Goal: Task Accomplishment & Management: Use online tool/utility

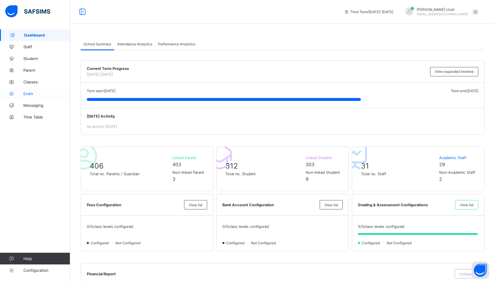
click at [32, 96] on link "Exam" at bounding box center [35, 94] width 70 height 12
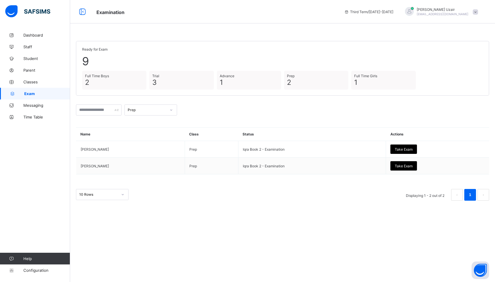
click at [157, 108] on div "Prep" at bounding box center [147, 110] width 39 height 4
click at [152, 148] on div "Full Time Boys" at bounding box center [151, 149] width 52 height 9
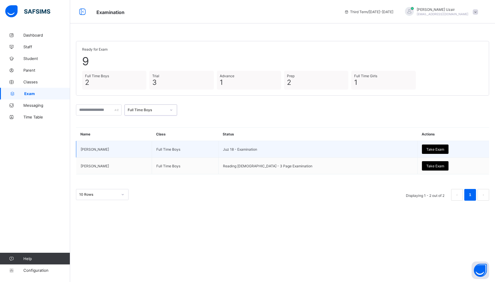
click at [426, 151] on div "Take Exam" at bounding box center [435, 148] width 27 height 9
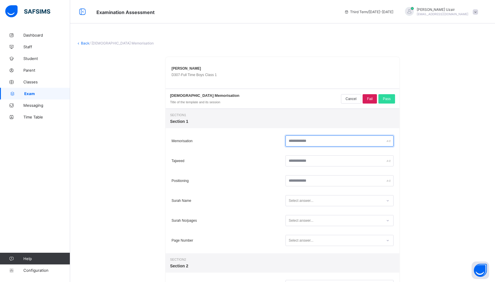
click at [308, 141] on input "text" at bounding box center [339, 140] width 108 height 11
type input "**"
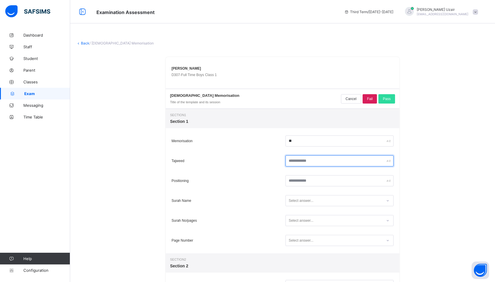
type input "*"
type input "**"
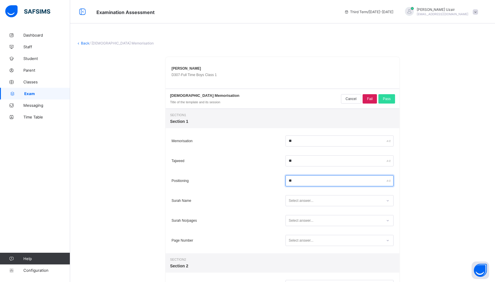
type input "**"
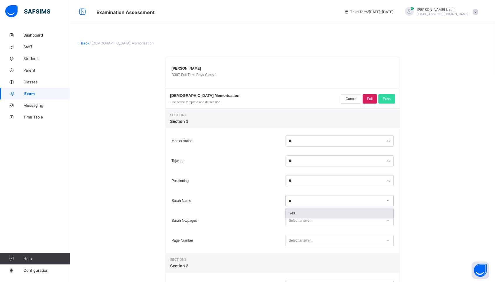
type input "***"
click at [293, 215] on div "Yes" at bounding box center [340, 213] width 108 height 9
click at [292, 221] on div "Select answer..." at bounding box center [301, 220] width 25 height 11
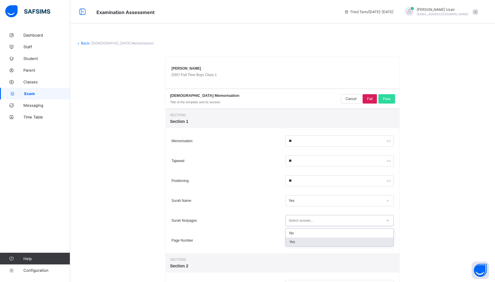
click at [295, 239] on div "Yes" at bounding box center [340, 241] width 108 height 9
click at [295, 239] on div "Select answer..." at bounding box center [301, 240] width 25 height 11
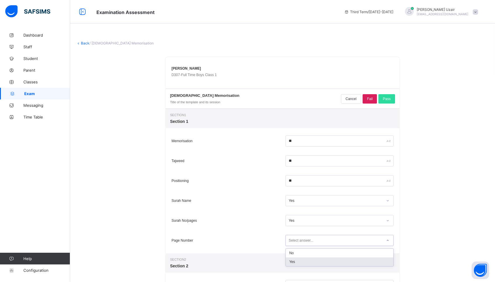
click at [293, 261] on div "Yes" at bounding box center [340, 261] width 108 height 9
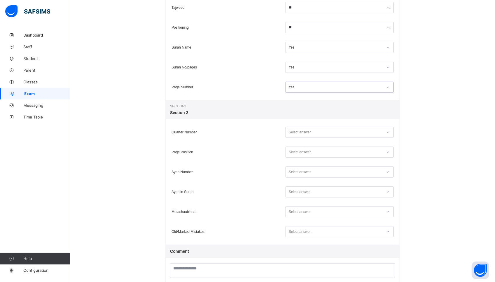
scroll to position [154, 0]
click at [296, 133] on div "Select answer..." at bounding box center [301, 131] width 25 height 11
click at [292, 151] on div "Yes" at bounding box center [340, 152] width 108 height 9
click at [295, 153] on div "Select answer..." at bounding box center [301, 151] width 25 height 11
click at [292, 174] on div "Yes" at bounding box center [340, 172] width 108 height 9
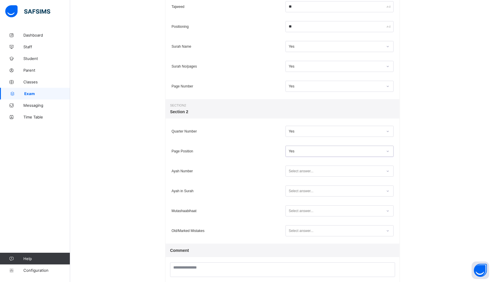
click at [292, 172] on div "Select answer..." at bounding box center [301, 170] width 25 height 11
click at [291, 193] on div "Yes" at bounding box center [340, 192] width 108 height 9
click at [293, 192] on div "Select answer..." at bounding box center [301, 190] width 25 height 11
click at [296, 209] on div "Yes" at bounding box center [340, 212] width 108 height 9
click at [296, 209] on div "Select answer..." at bounding box center [301, 210] width 25 height 11
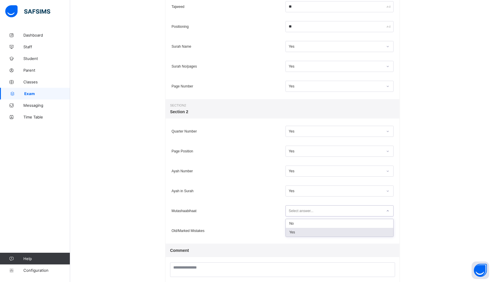
click at [293, 230] on div "Yes" at bounding box center [340, 232] width 108 height 9
click at [298, 230] on div "Select answer..." at bounding box center [301, 230] width 25 height 11
click at [292, 252] on div "Yes" at bounding box center [340, 251] width 108 height 9
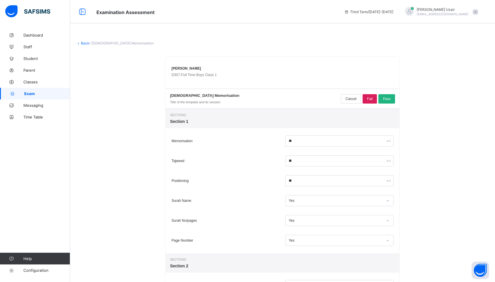
scroll to position [0, 0]
click at [387, 101] on div "Pass" at bounding box center [386, 98] width 17 height 9
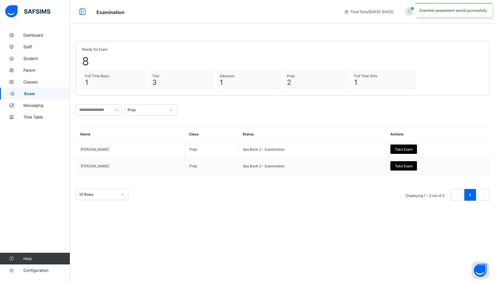
click at [161, 110] on div "Prep" at bounding box center [147, 110] width 39 height 4
click at [150, 148] on div "Full Time Boys" at bounding box center [151, 149] width 52 height 9
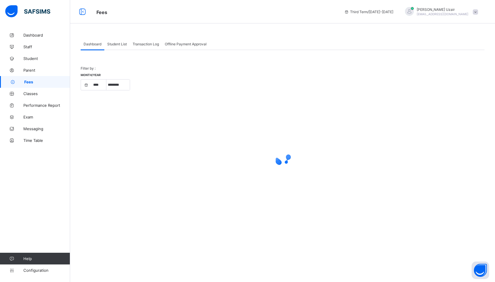
select select "****"
select select "*"
select select "****"
click at [122, 46] on div "Student List" at bounding box center [116, 44] width 25 height 12
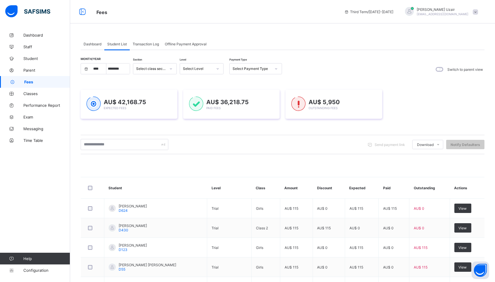
click at [254, 72] on div "Select Payment Type" at bounding box center [250, 69] width 41 height 8
click at [245, 104] on div "Unpaid" at bounding box center [256, 108] width 52 height 9
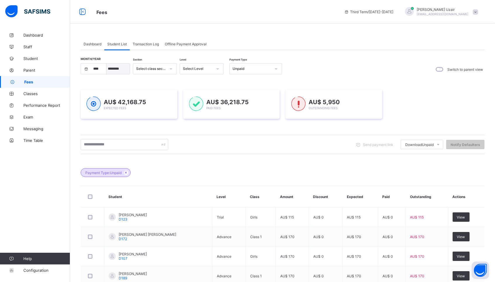
select select "*"
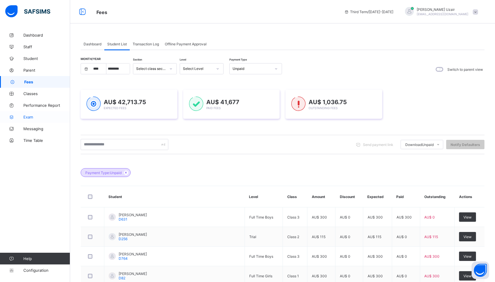
click at [28, 117] on span "Exam" at bounding box center [46, 117] width 47 height 5
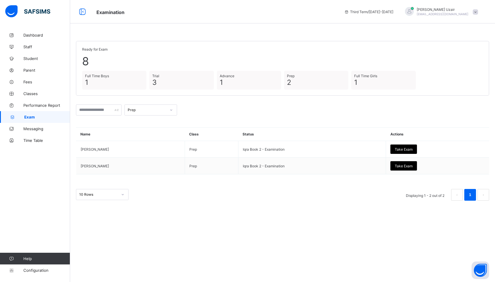
click at [166, 108] on div "Prep" at bounding box center [147, 110] width 39 height 4
click at [160, 147] on div "Full Time Boys" at bounding box center [151, 149] width 52 height 9
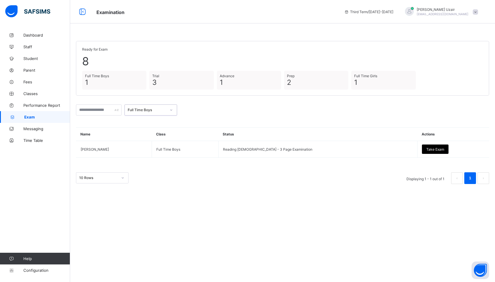
click at [161, 109] on div "Full Time Boys" at bounding box center [147, 110] width 39 height 4
click at [148, 160] on div "Full Time Girls" at bounding box center [151, 158] width 52 height 9
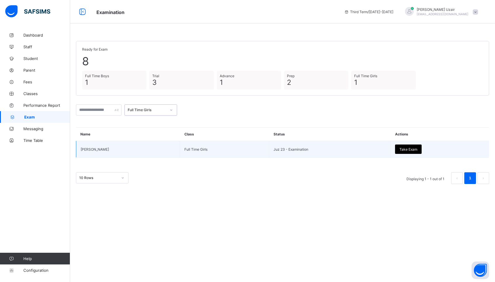
click at [403, 149] on span "Take Exam" at bounding box center [408, 149] width 18 height 4
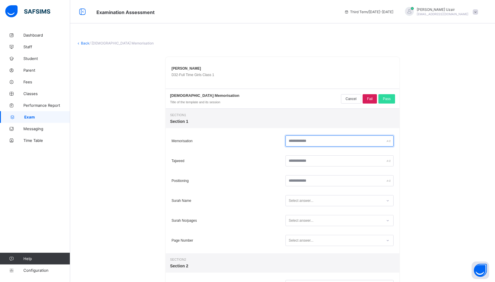
click at [311, 143] on input "text" at bounding box center [339, 140] width 108 height 11
type input "**"
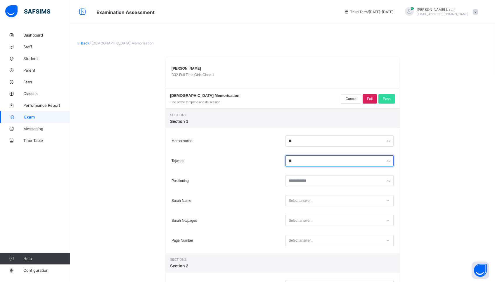
type input "**"
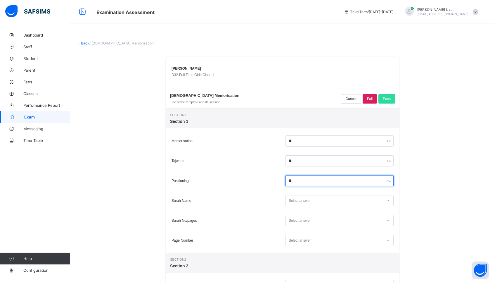
type input "**"
click at [324, 204] on div "Select answer..." at bounding box center [334, 201] width 96 height 8
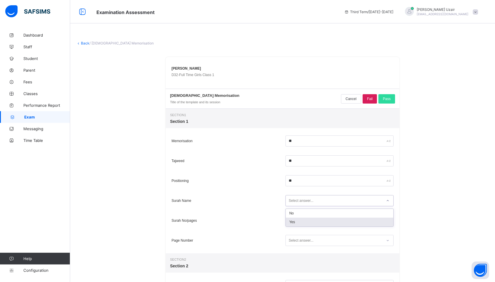
click at [318, 221] on div "Yes" at bounding box center [340, 221] width 108 height 9
click at [318, 221] on div "Select answer..." at bounding box center [334, 221] width 96 height 8
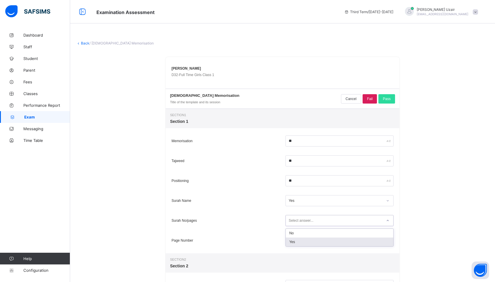
click at [314, 245] on div "Yes" at bounding box center [340, 241] width 108 height 9
click at [314, 244] on div "Select answer..." at bounding box center [339, 240] width 108 height 11
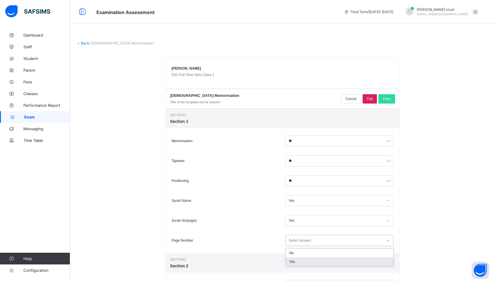
click at [310, 262] on div "Yes" at bounding box center [340, 261] width 108 height 9
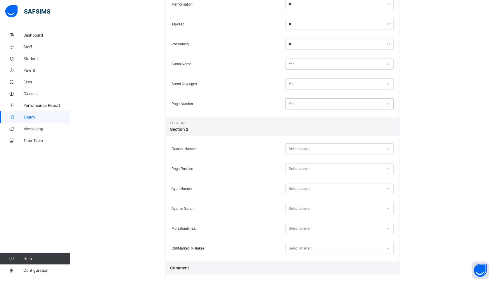
scroll to position [137, 0]
click at [304, 150] on div "Select answer..." at bounding box center [301, 147] width 25 height 11
click at [302, 169] on div "Yes" at bounding box center [340, 169] width 108 height 9
click at [302, 167] on div "Select answer..." at bounding box center [301, 167] width 25 height 11
click at [301, 187] on div "Yes" at bounding box center [340, 189] width 108 height 9
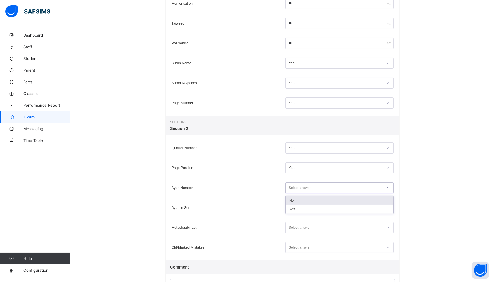
click at [301, 191] on div "Select answer..." at bounding box center [339, 187] width 108 height 11
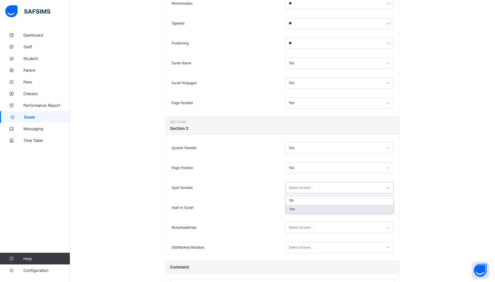
click at [299, 211] on div "Yes" at bounding box center [340, 209] width 108 height 9
click at [299, 207] on div "Select answer..." at bounding box center [301, 207] width 25 height 11
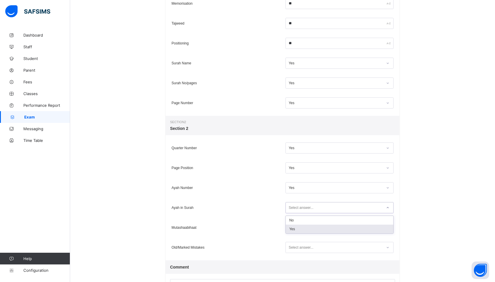
click at [295, 227] on div "Yes" at bounding box center [340, 228] width 108 height 9
click at [295, 228] on div "Select answer..." at bounding box center [301, 227] width 25 height 11
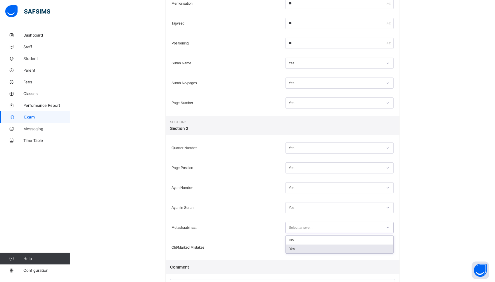
click at [294, 247] on div "Yes" at bounding box center [340, 248] width 108 height 9
click at [294, 248] on div "Select answer..." at bounding box center [301, 247] width 25 height 11
click at [292, 264] on div "Yes" at bounding box center [340, 268] width 108 height 9
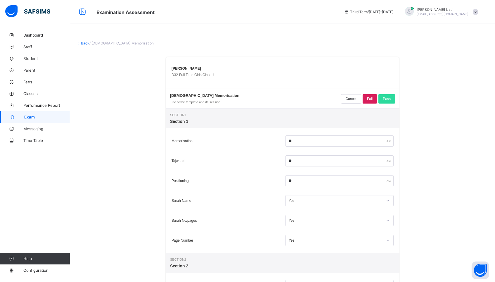
scroll to position [0, 0]
click at [389, 95] on div "Pass" at bounding box center [386, 98] width 17 height 9
